Goal: Information Seeking & Learning: Learn about a topic

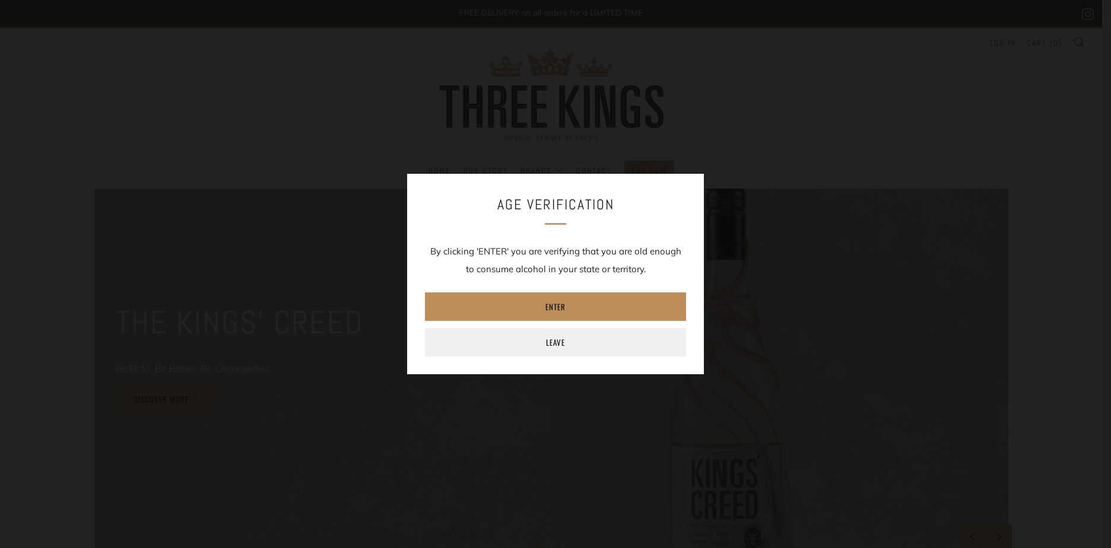
click at [590, 312] on link "Enter" at bounding box center [555, 307] width 261 height 28
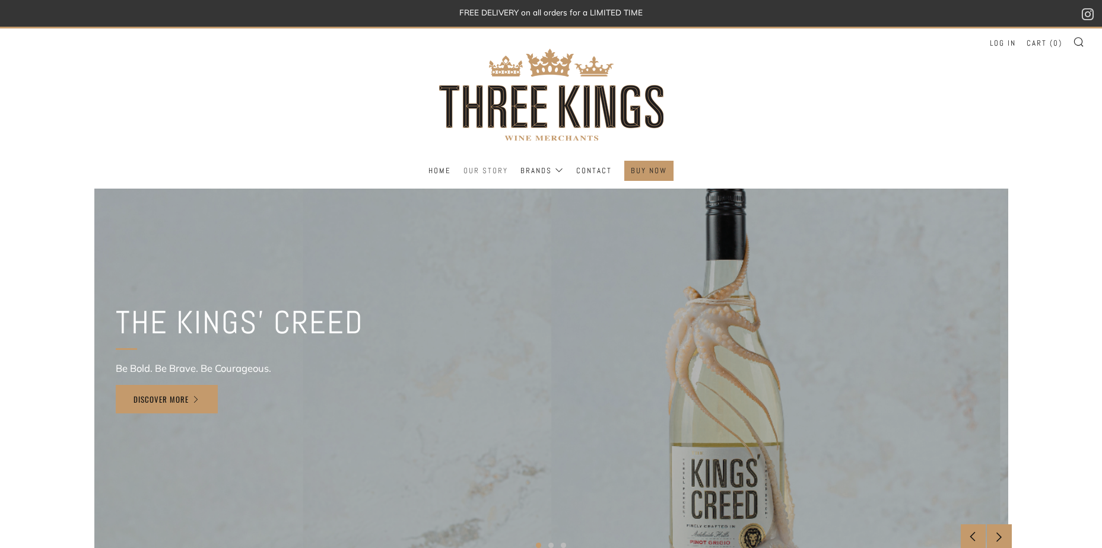
click at [494, 175] on link "Our Story" at bounding box center [485, 170] width 45 height 19
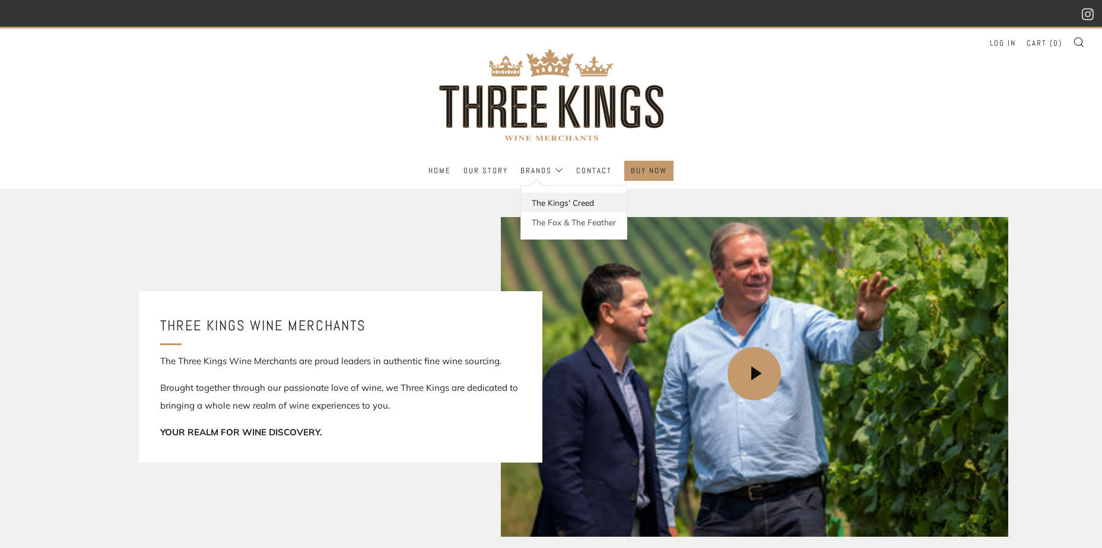
click at [544, 199] on link "The Kings' Creed" at bounding box center [574, 203] width 106 height 20
click at [573, 223] on link "The Fox & The Feather" at bounding box center [574, 222] width 106 height 20
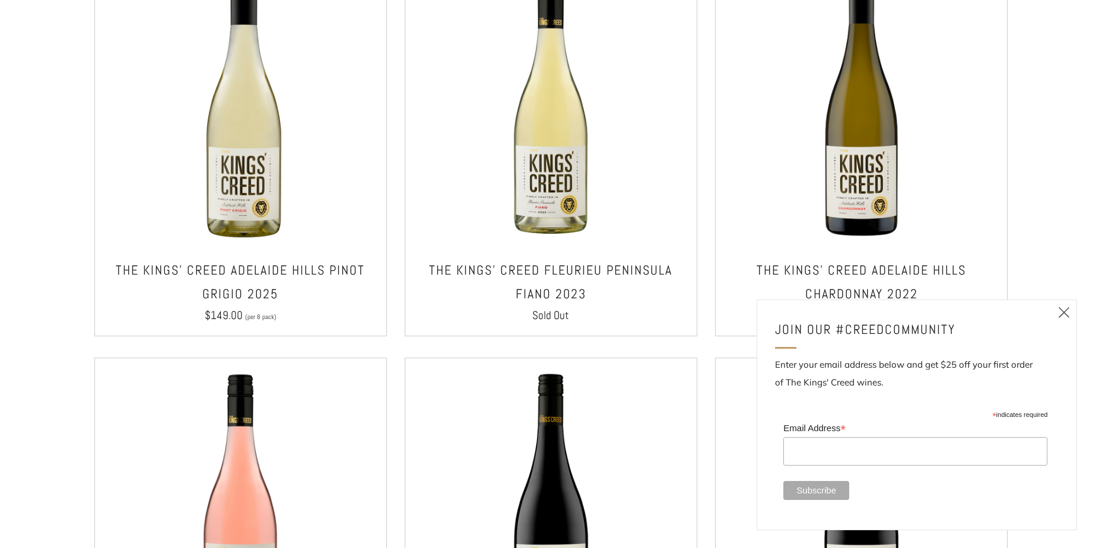
scroll to position [831, 0]
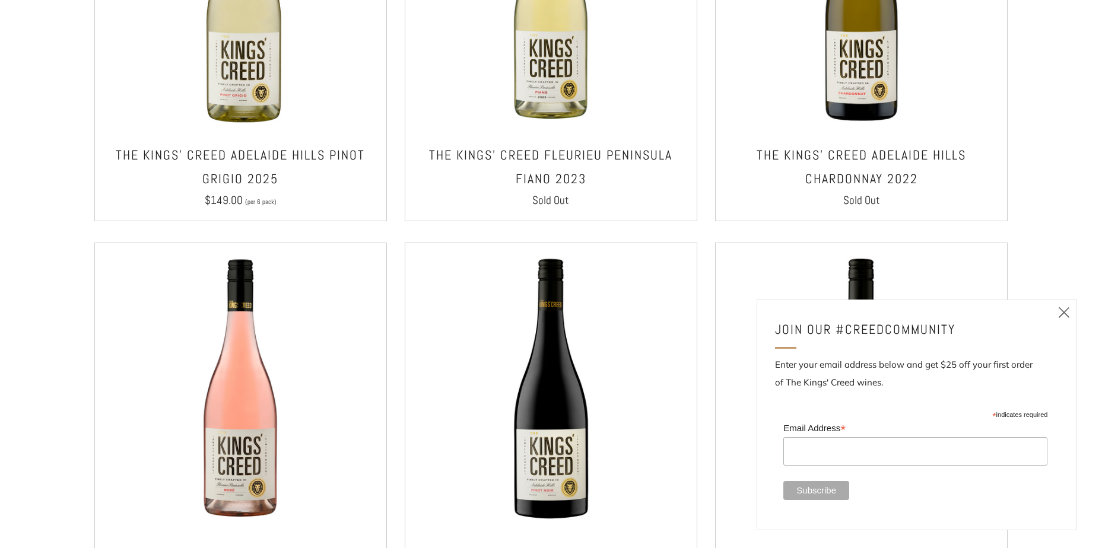
click at [1071, 317] on icon at bounding box center [1064, 312] width 14 height 15
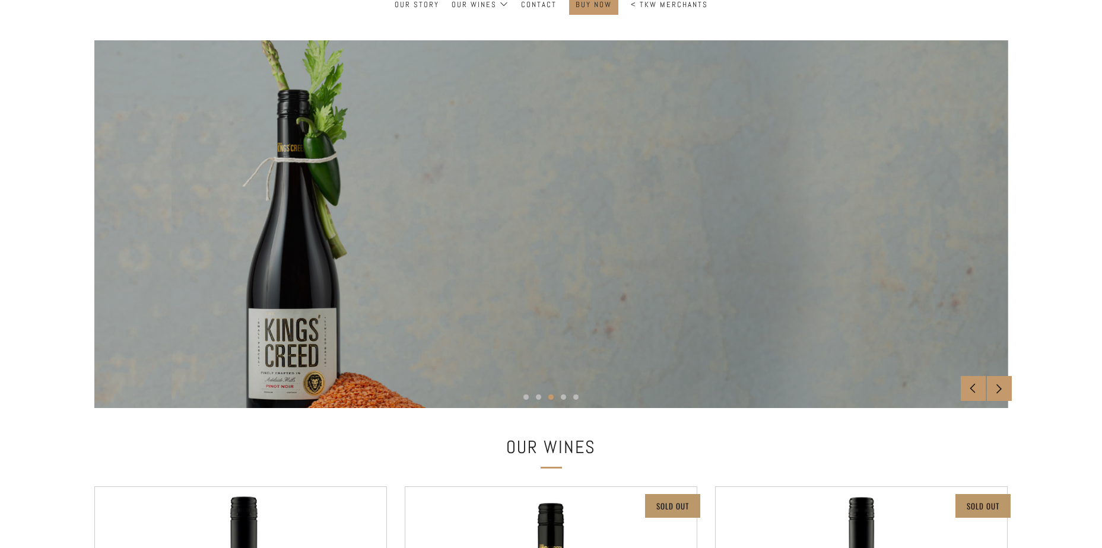
scroll to position [0, 0]
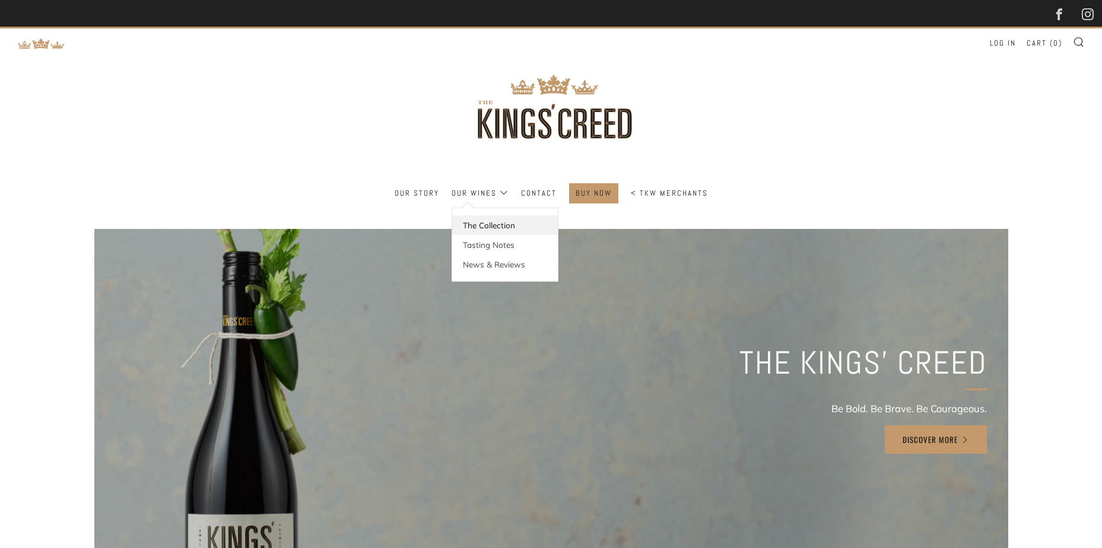
click at [493, 225] on link "The Collection" at bounding box center [505, 225] width 106 height 20
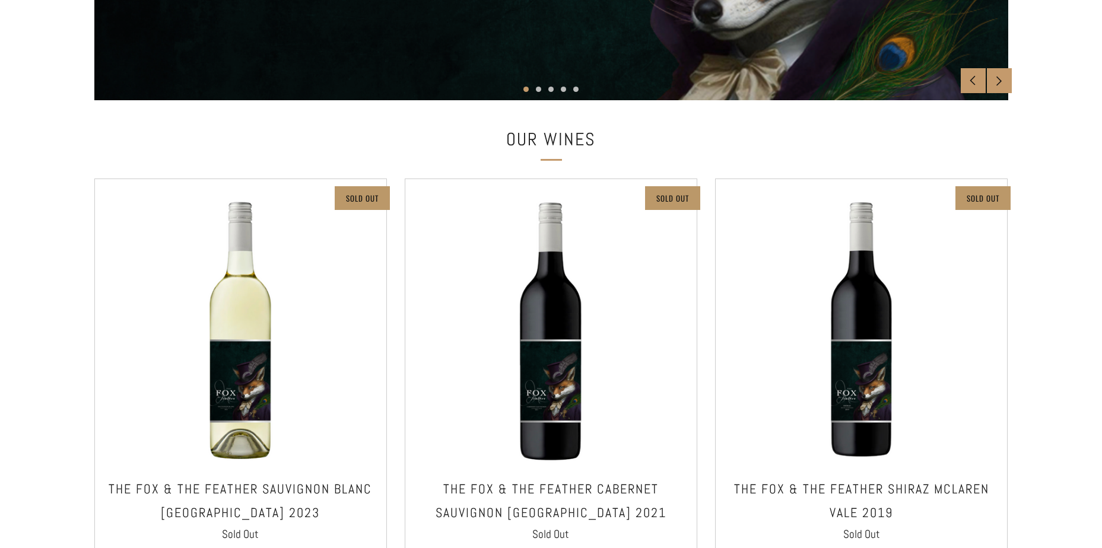
scroll to position [653, 0]
